Goal: Navigation & Orientation: Find specific page/section

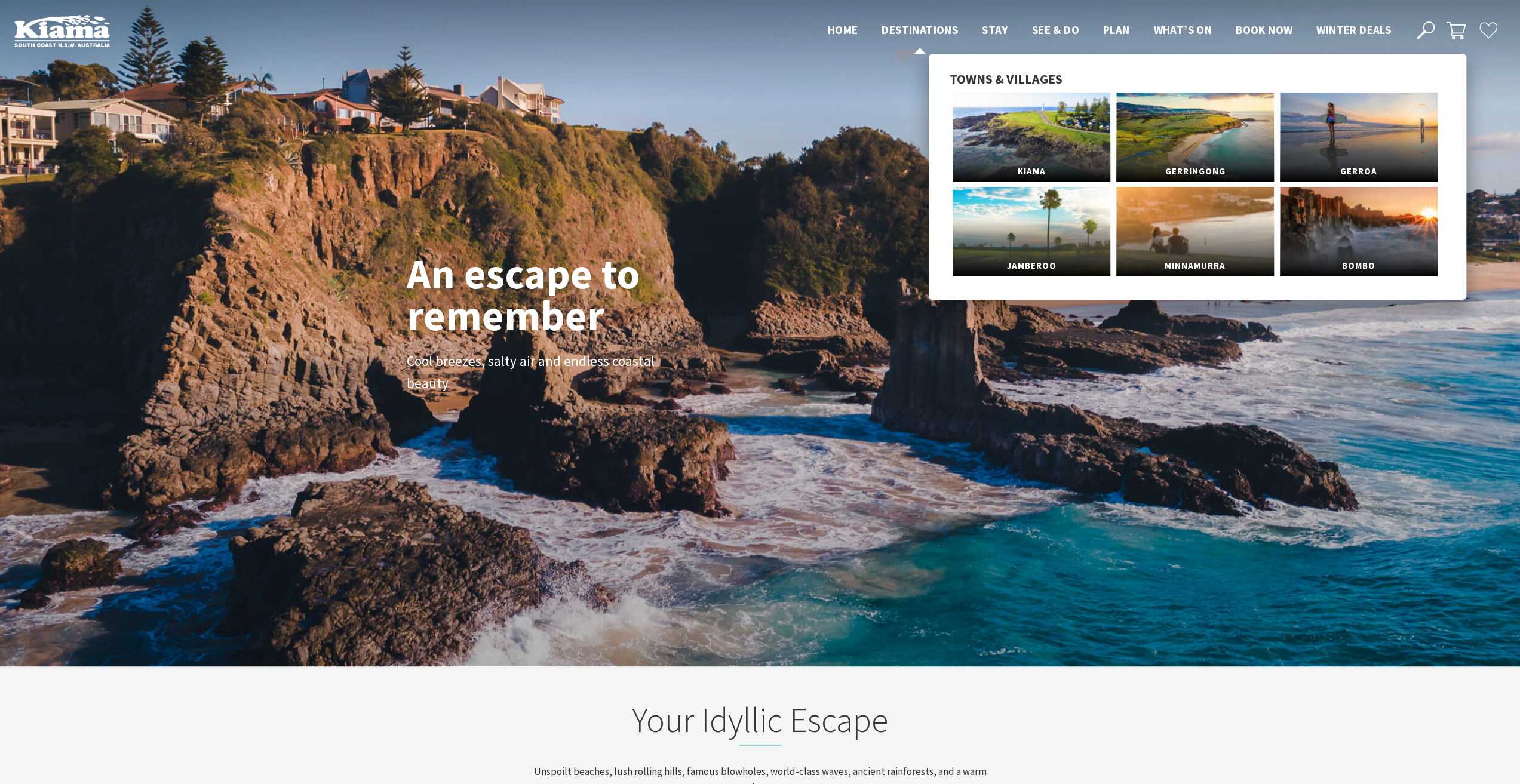
scroll to position [211, 1528]
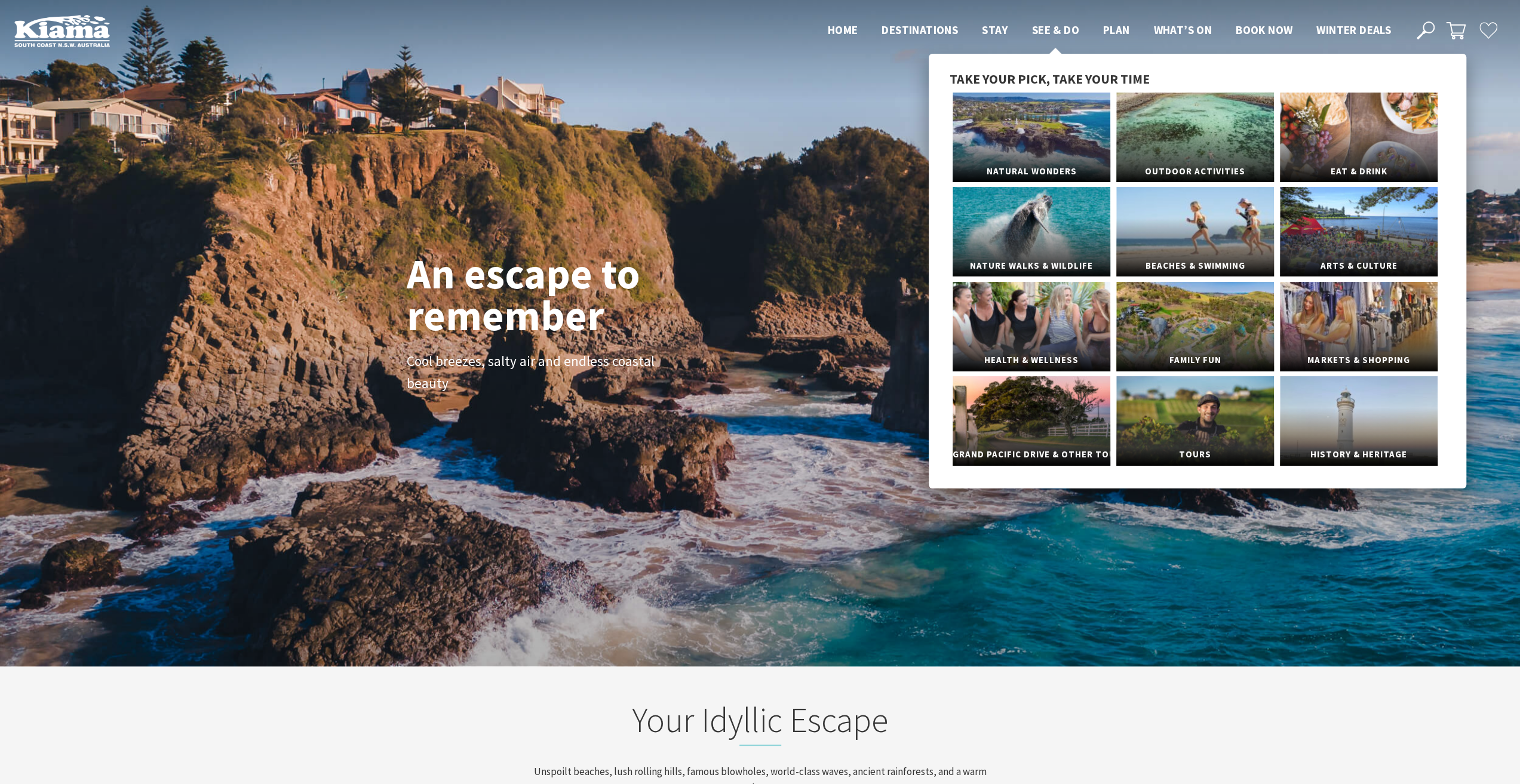
click at [1050, 31] on span "See & Do" at bounding box center [1056, 29] width 47 height 14
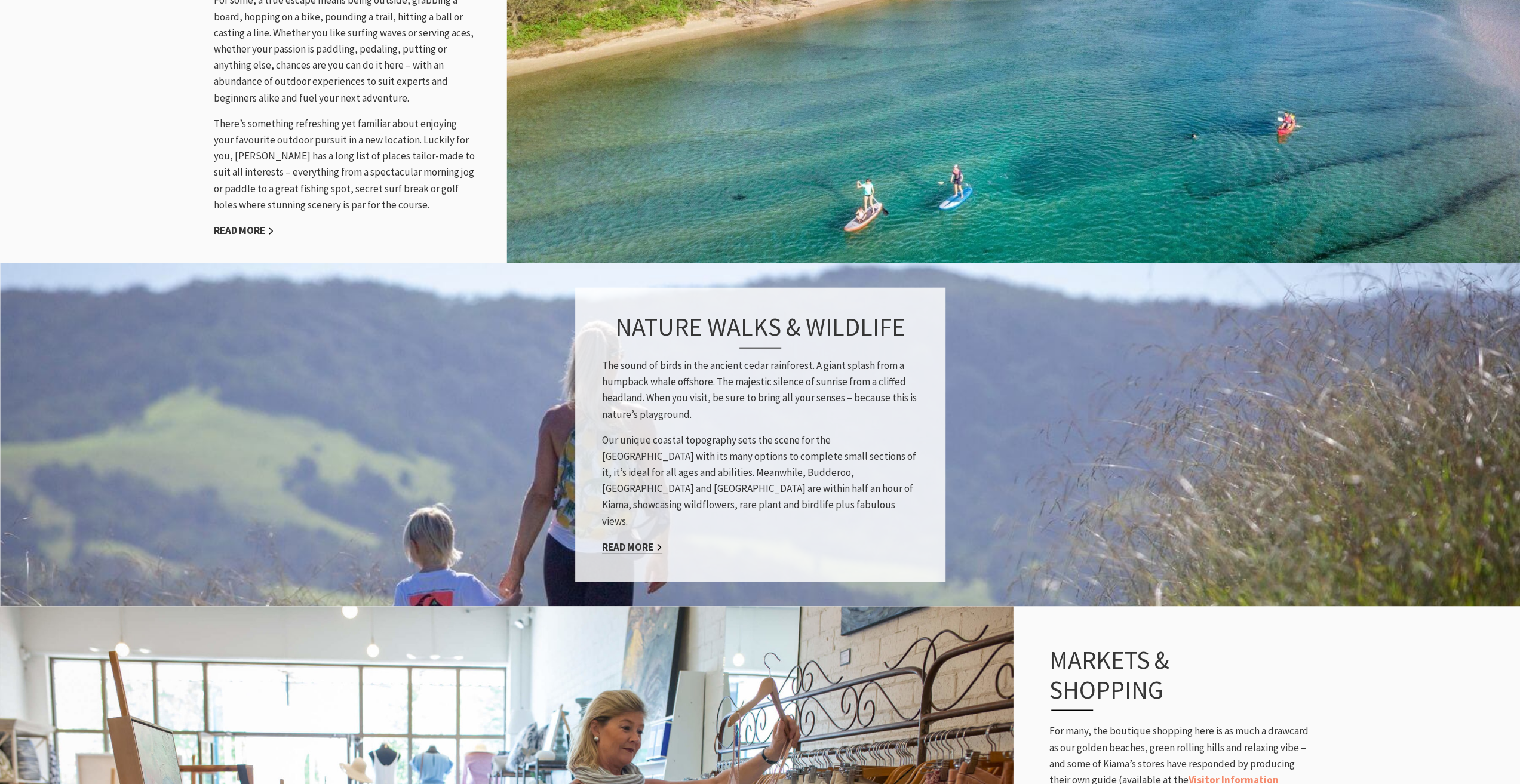
scroll to position [1552, 0]
click at [636, 540] on link "Read More" at bounding box center [632, 547] width 60 height 13
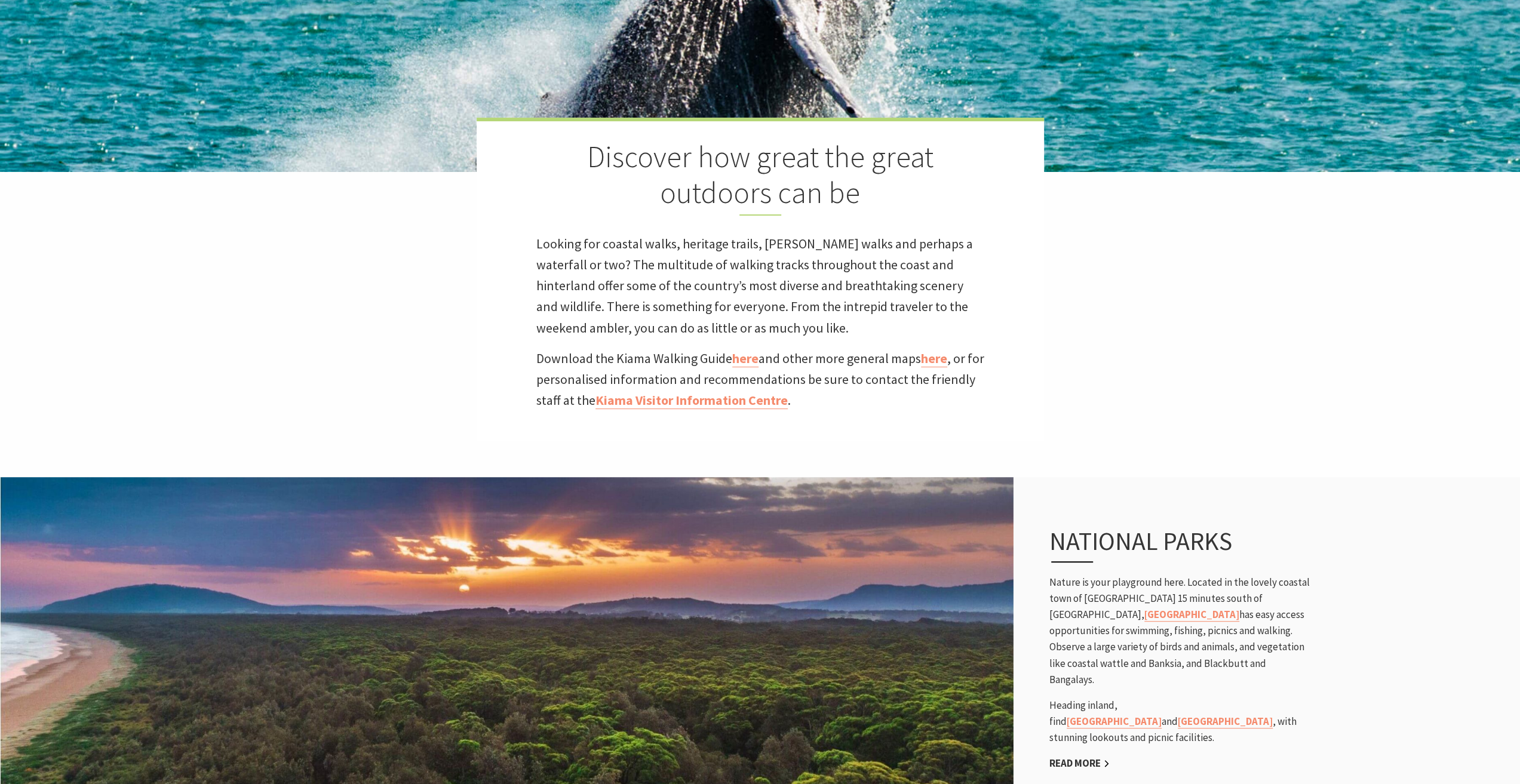
scroll to position [417, 0]
click at [740, 357] on link "here" at bounding box center [745, 358] width 26 height 17
